Goal: Task Accomplishment & Management: Manage account settings

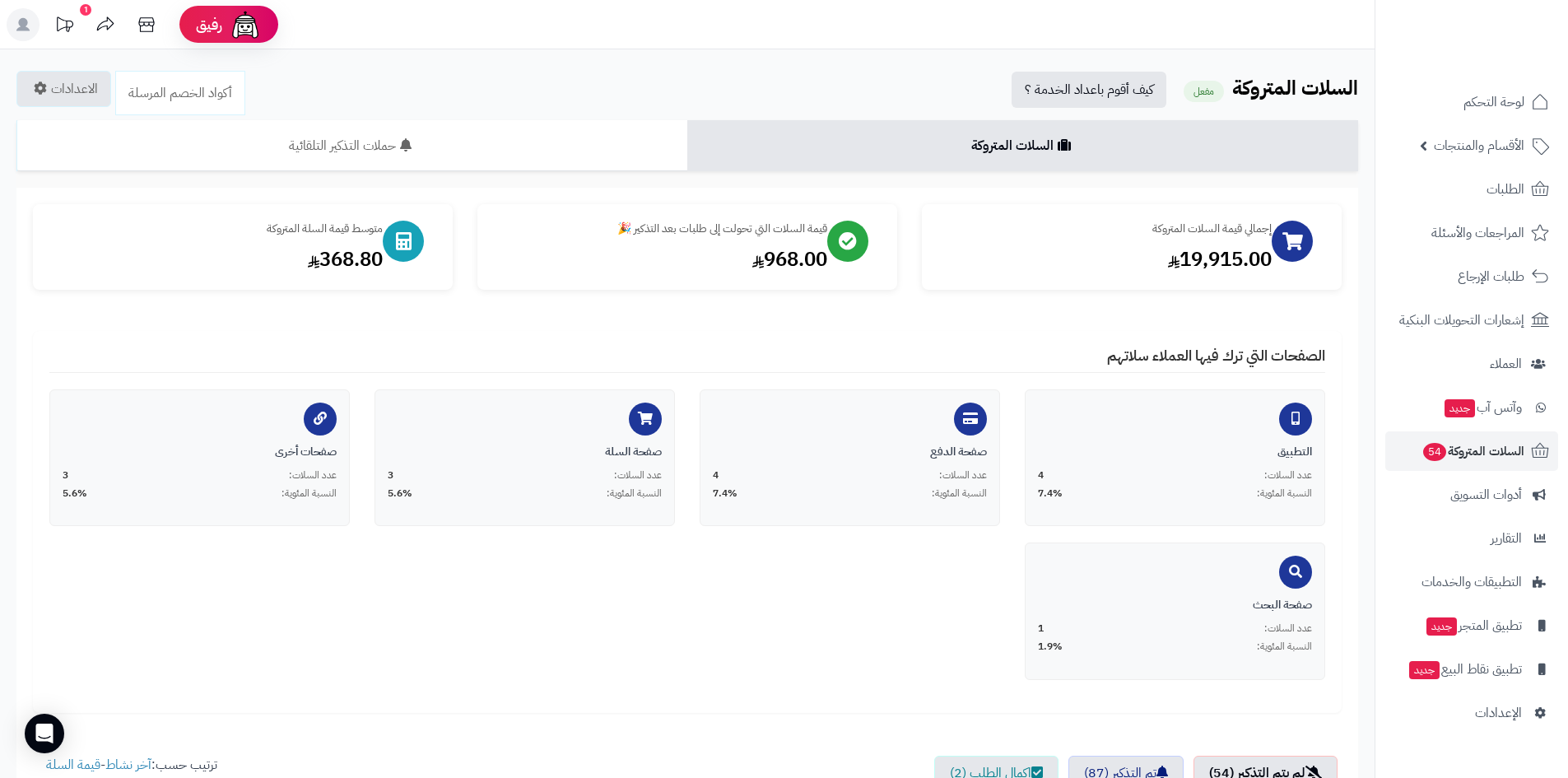
scroll to position [576, 0]
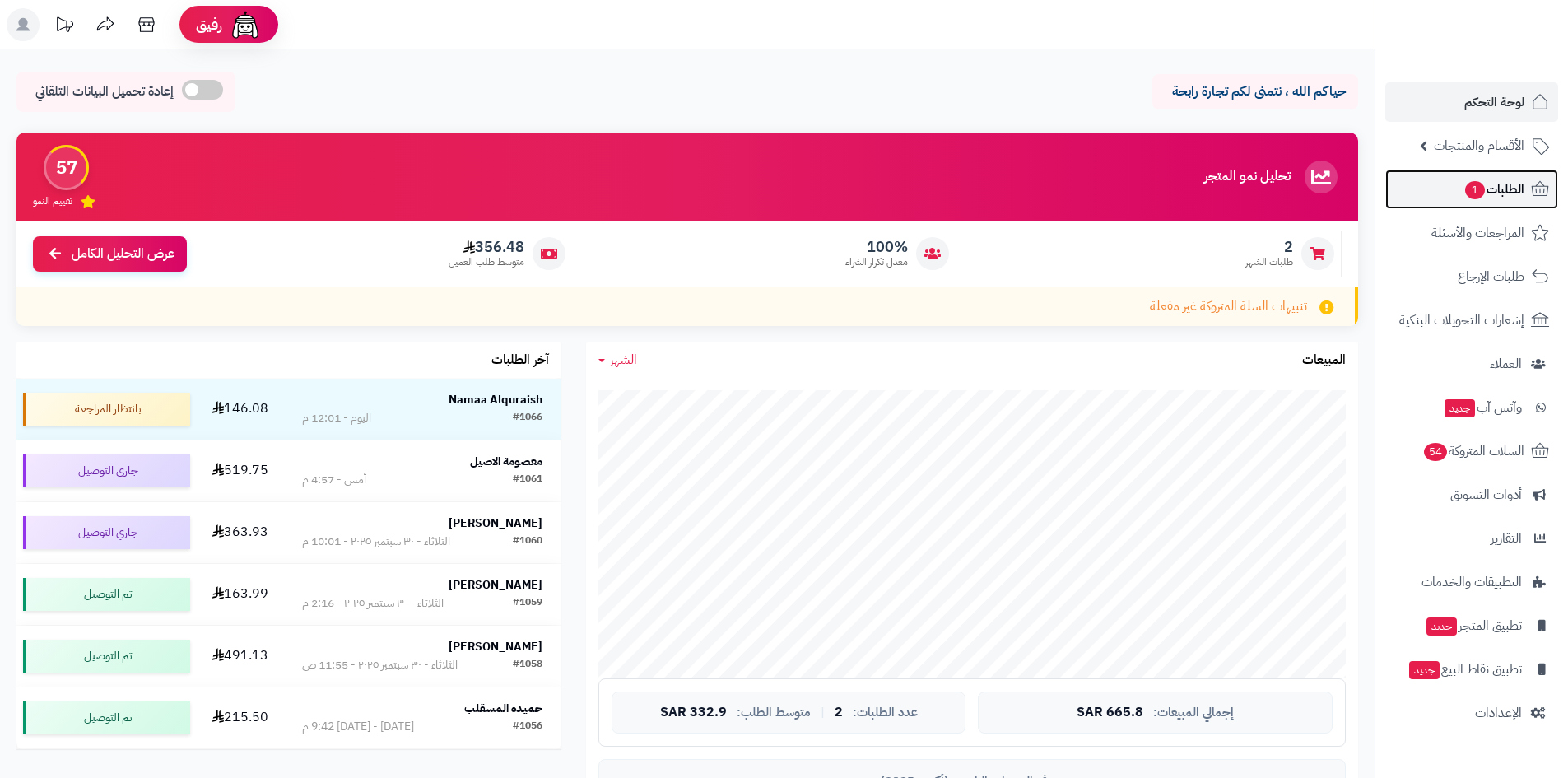
click at [1494, 189] on span "الطلبات 1" at bounding box center [1494, 189] width 61 height 23
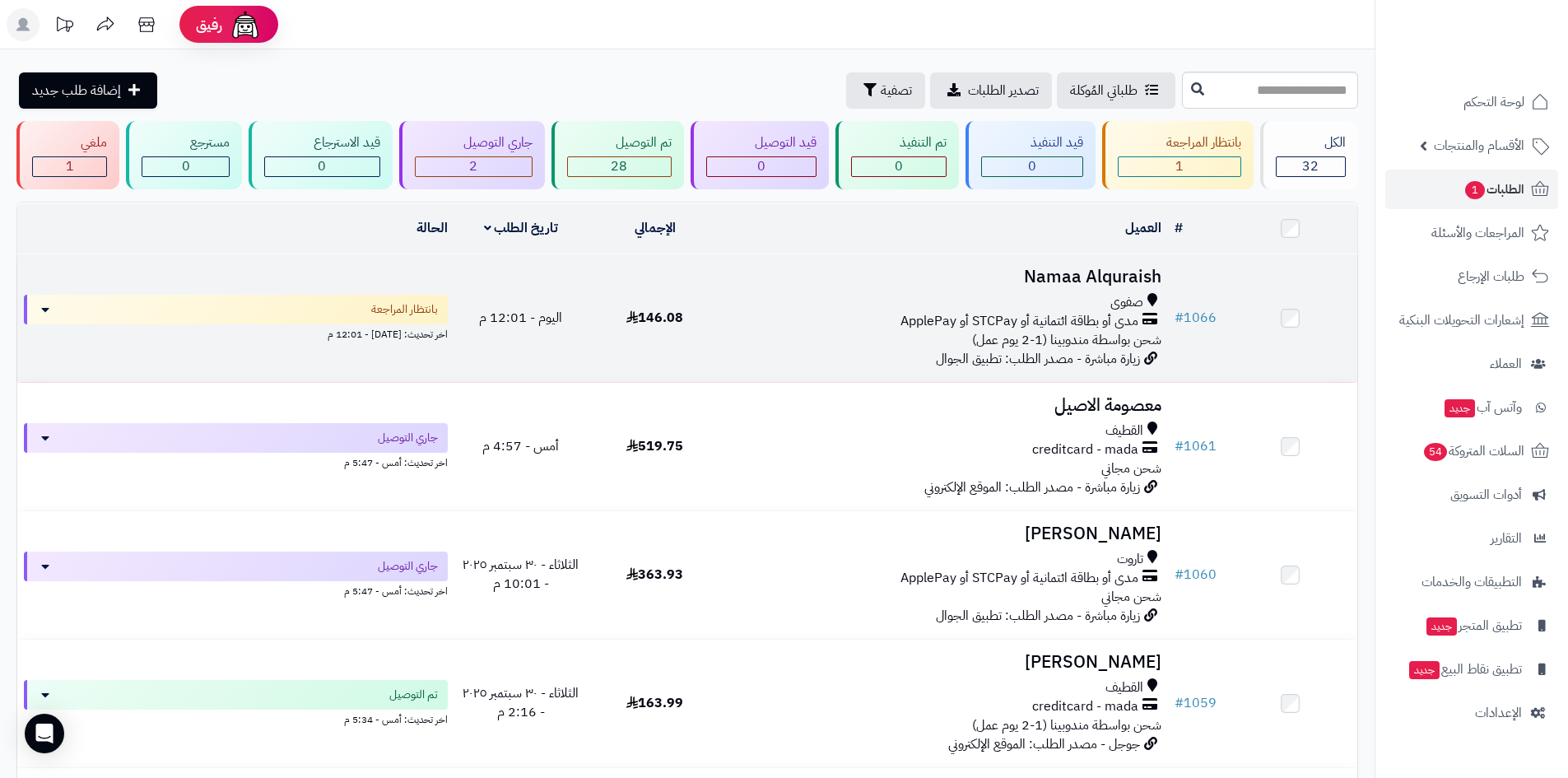
click at [927, 287] on td "Namaa Alquraish صفوى مدى أو بطاقة ائتمانية أو STCPay أو ApplePay شحن بواسطة مند…" at bounding box center [946, 318] width 446 height 128
click at [1087, 276] on h3 "Namaa Alquraish" at bounding box center [945, 277] width 433 height 19
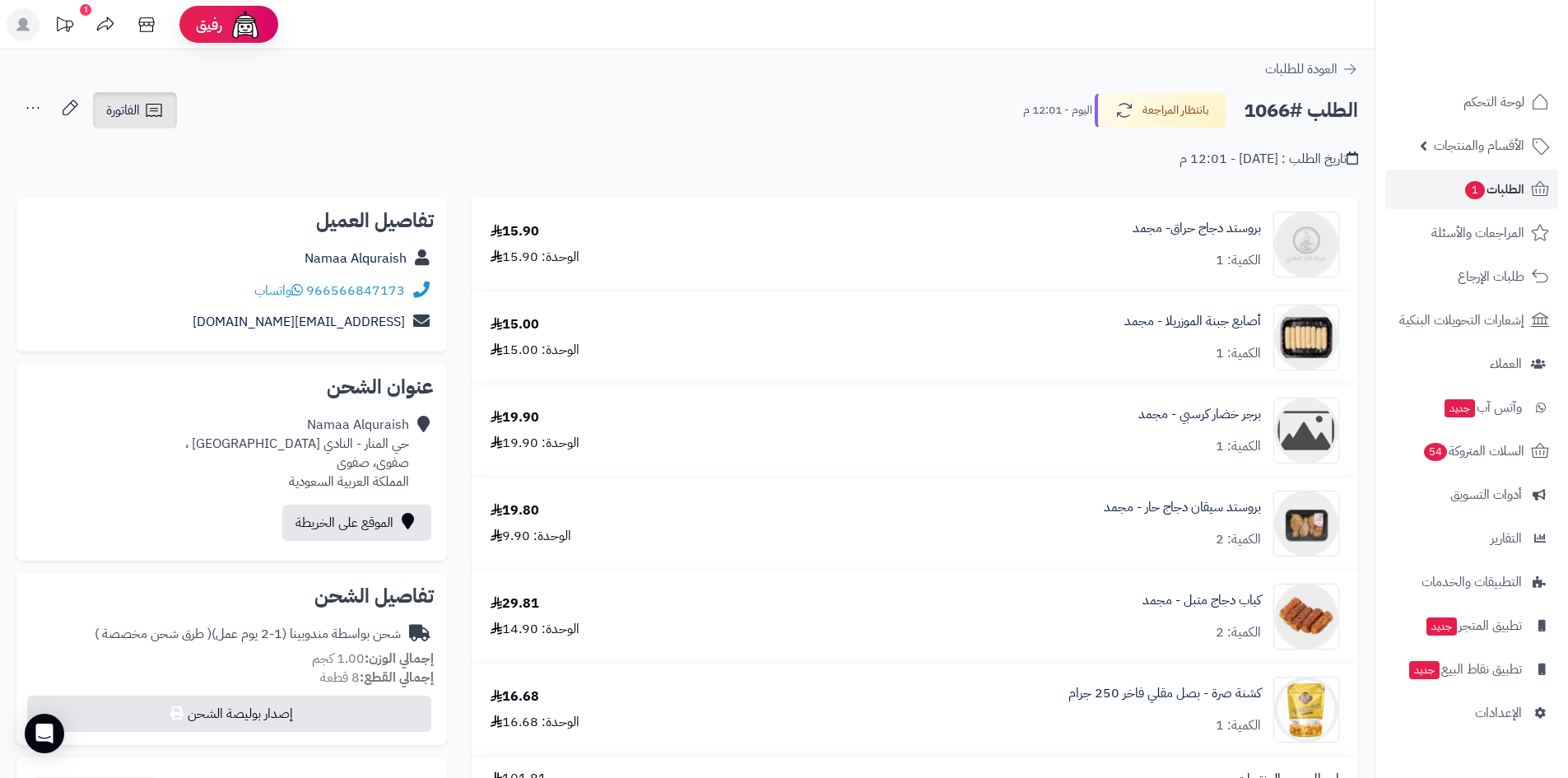
click at [139, 108] on span "الفاتورة" at bounding box center [123, 110] width 34 height 20
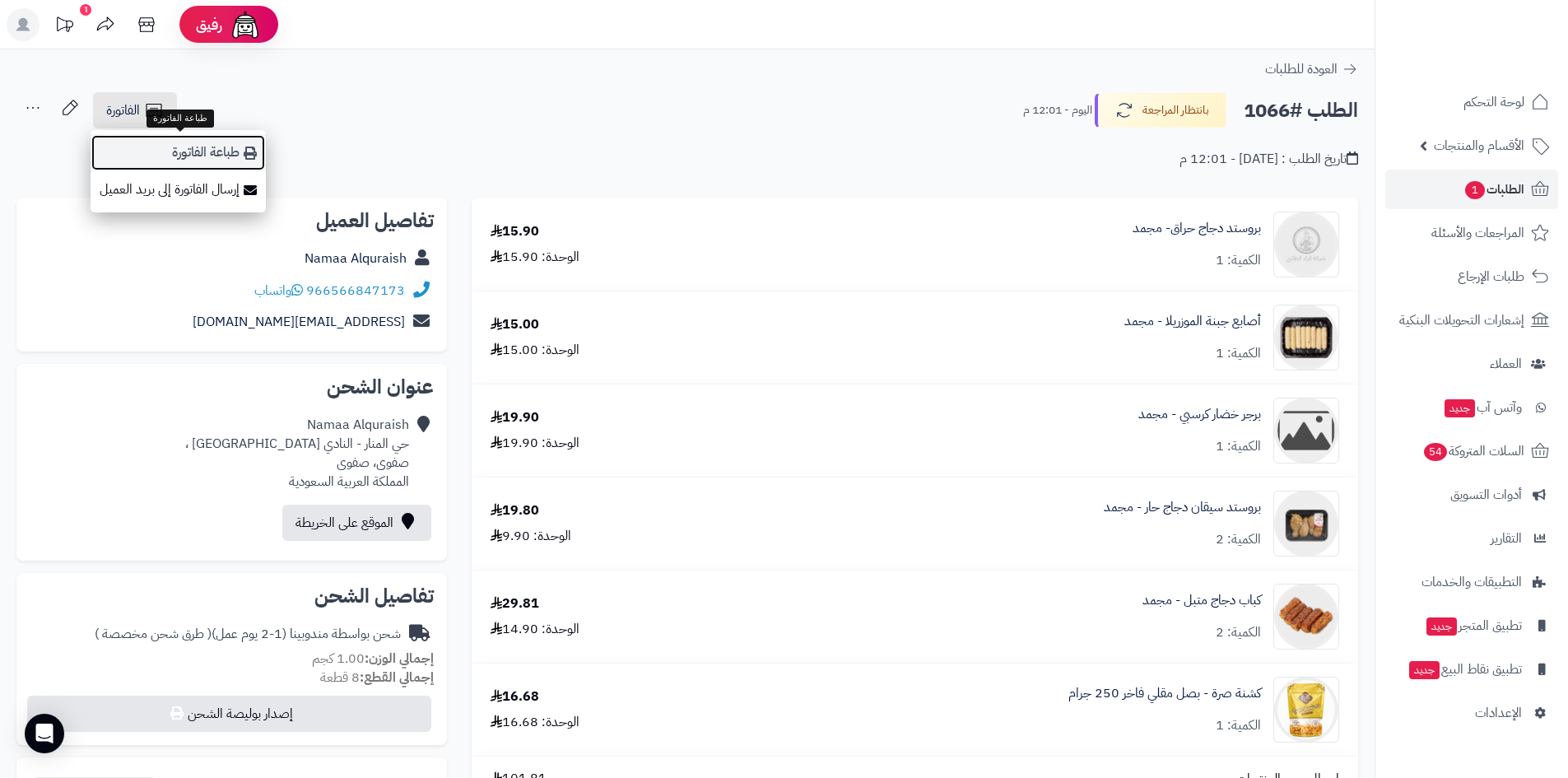
click at [205, 149] on link "طباعة الفاتورة" at bounding box center [178, 152] width 175 height 37
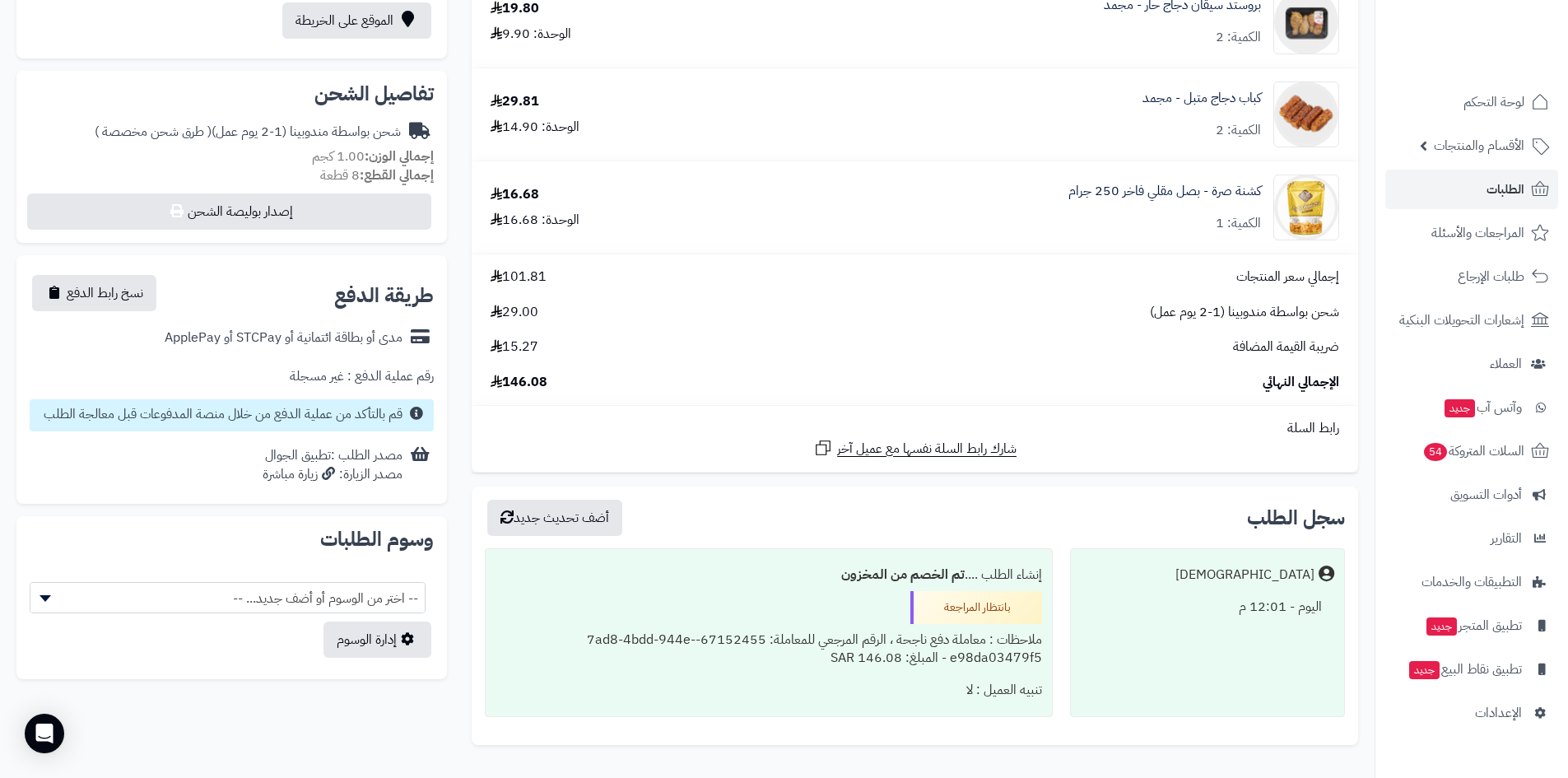
scroll to position [616, 0]
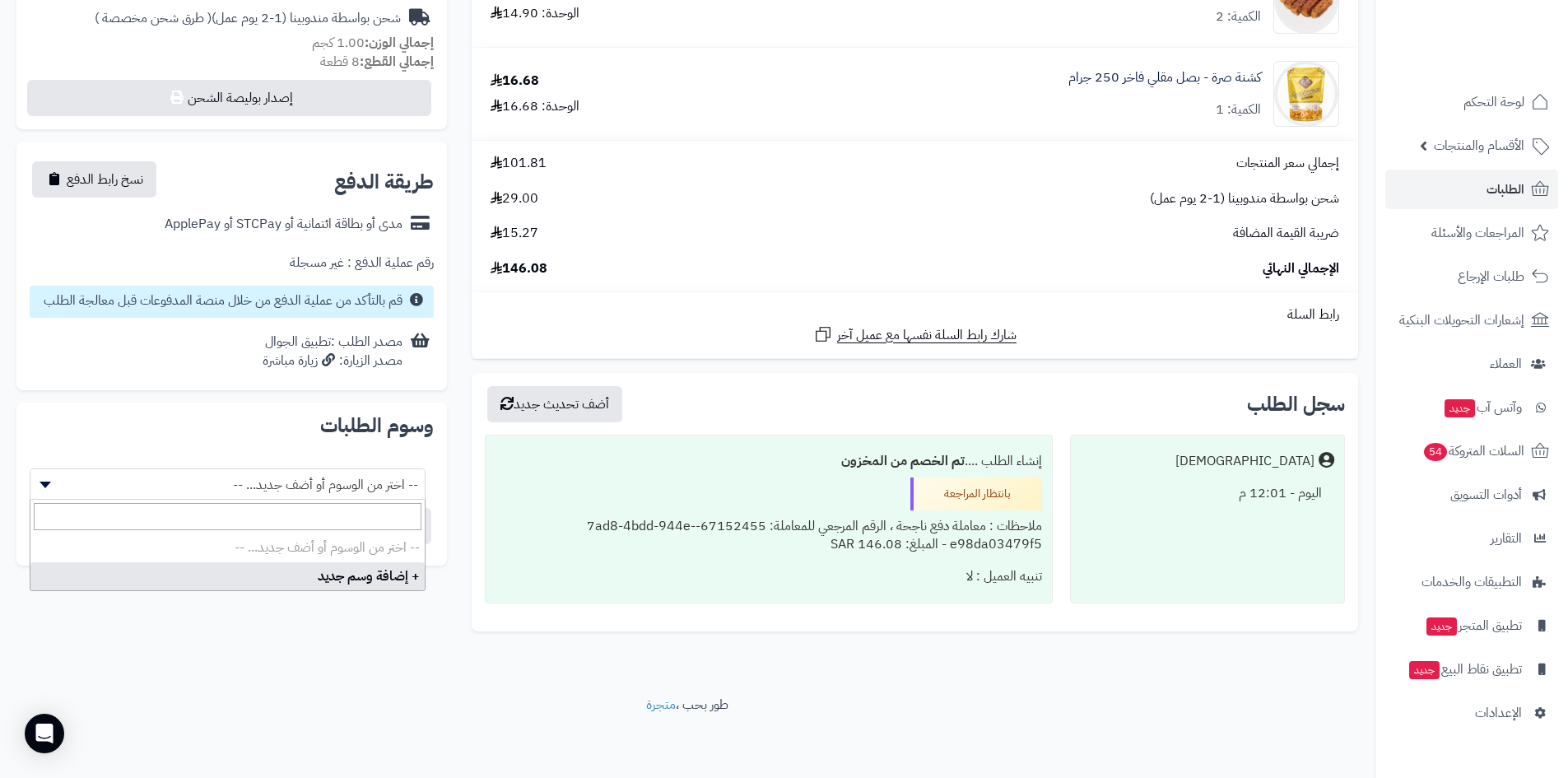
click at [405, 490] on span "-- اختر من الوسوم أو أضف جديد... --" at bounding box center [228, 484] width 395 height 31
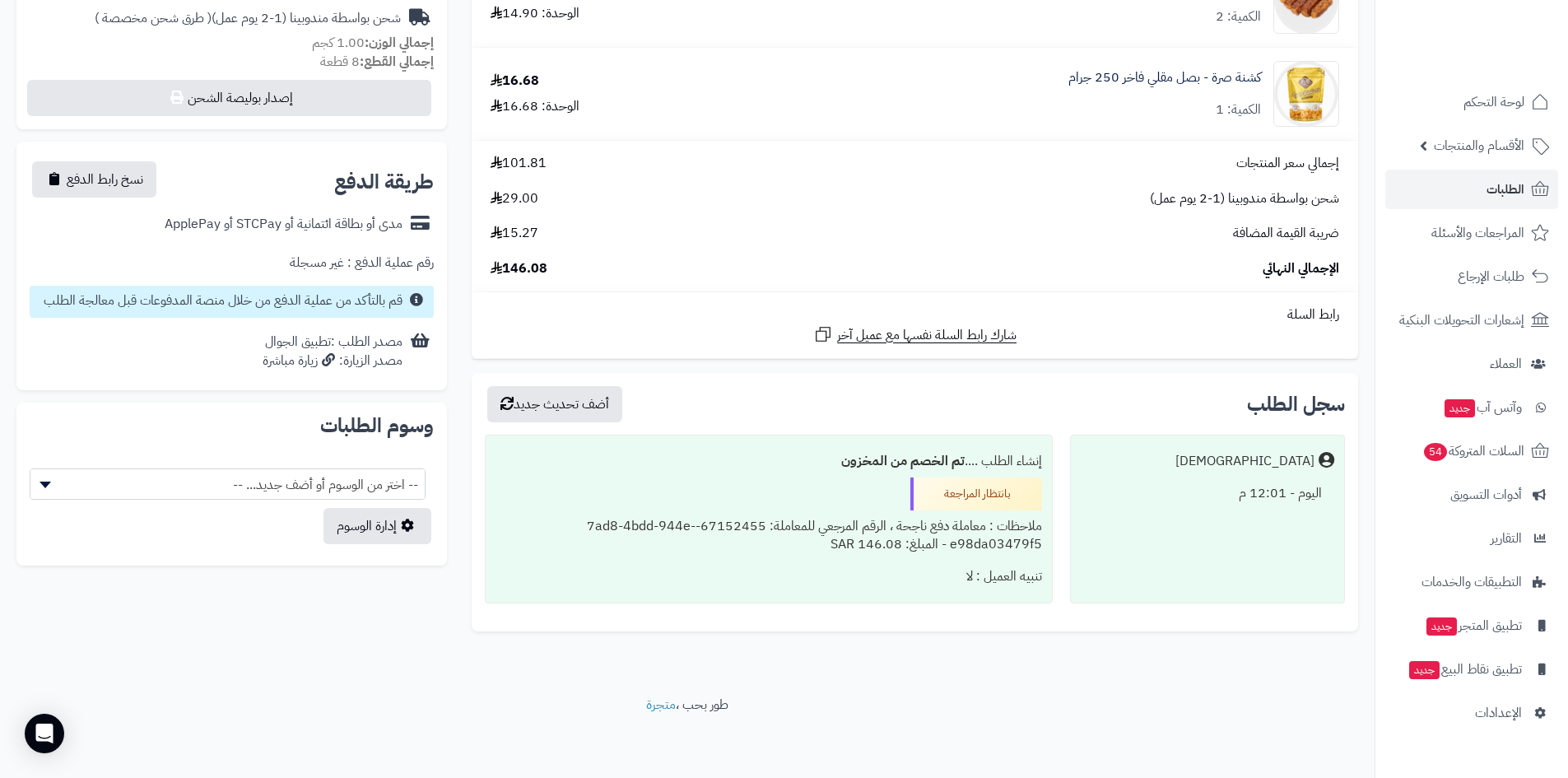
click at [396, 634] on div "**********" at bounding box center [688, 122] width 1366 height 1081
click at [1477, 439] on link "السلات المتروكة 54" at bounding box center [1472, 451] width 173 height 39
